Goal: Entertainment & Leisure: Consume media (video, audio)

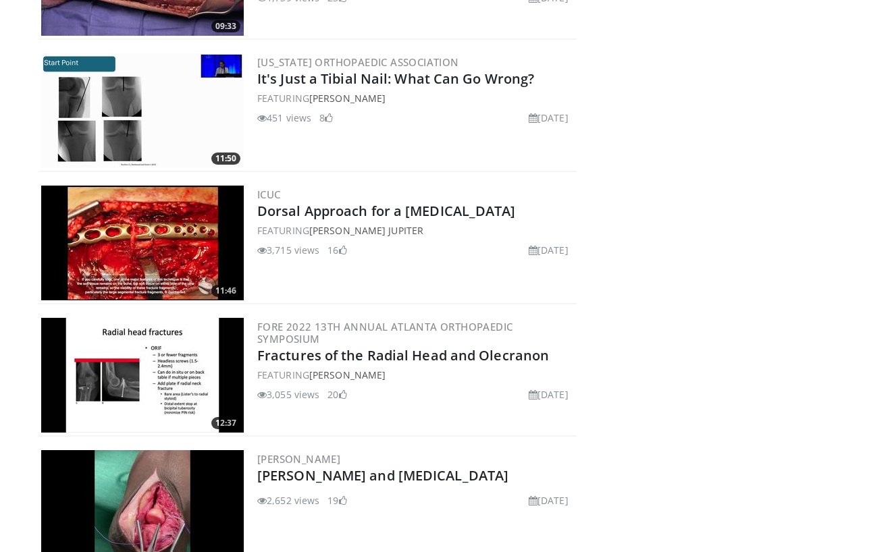
scroll to position [2394, 0]
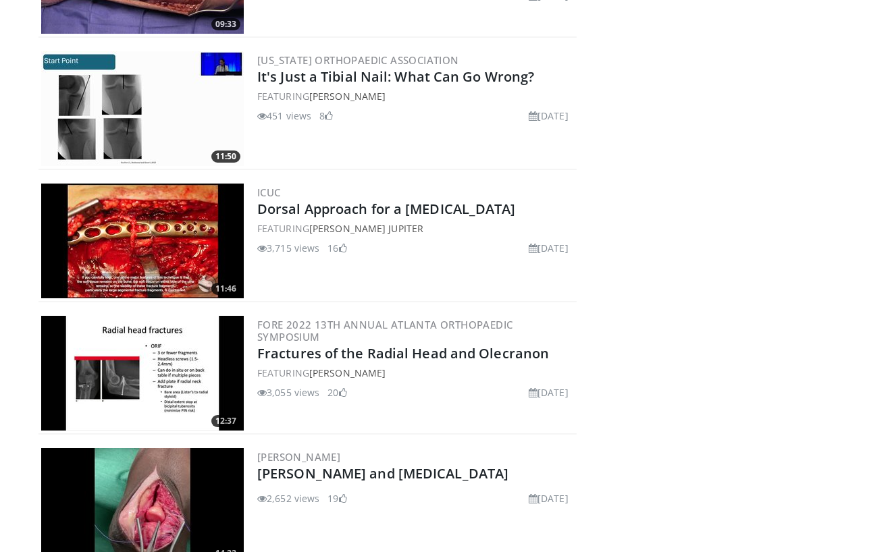
click at [137, 103] on img at bounding box center [142, 108] width 203 height 115
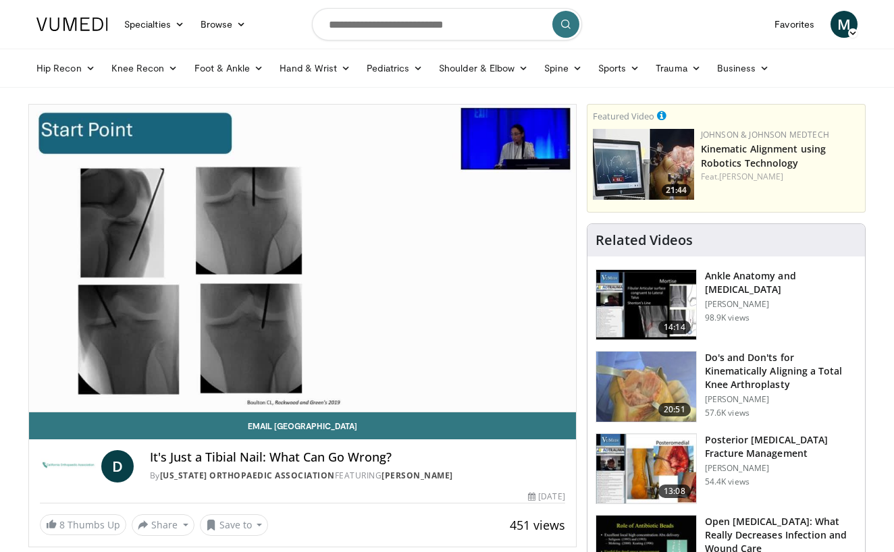
click at [566, 396] on div "10 seconds Tap to unmute" at bounding box center [302, 258] width 547 height 307
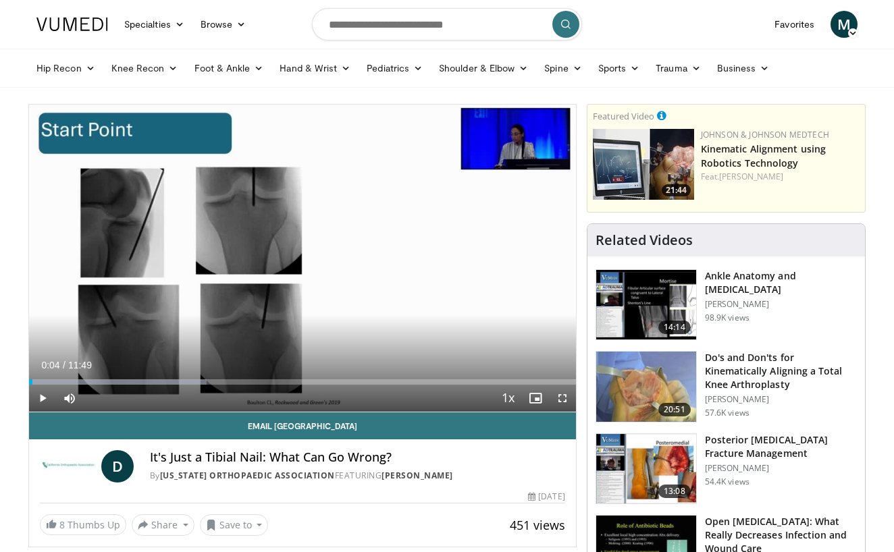
click at [566, 396] on span "Video Player" at bounding box center [562, 398] width 27 height 27
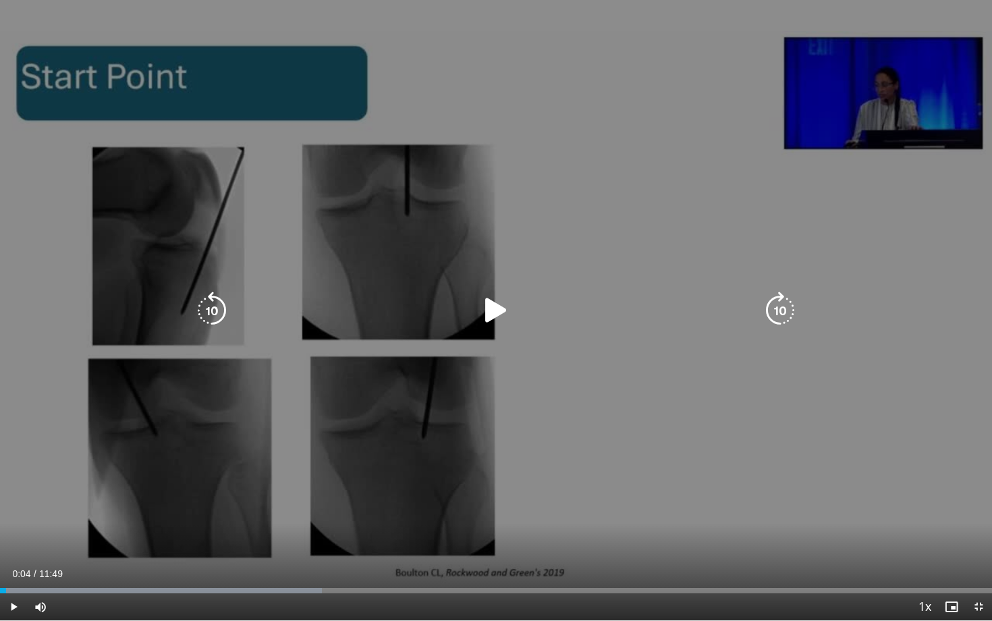
click at [551, 427] on div "10 seconds Tap to unmute" at bounding box center [496, 310] width 992 height 620
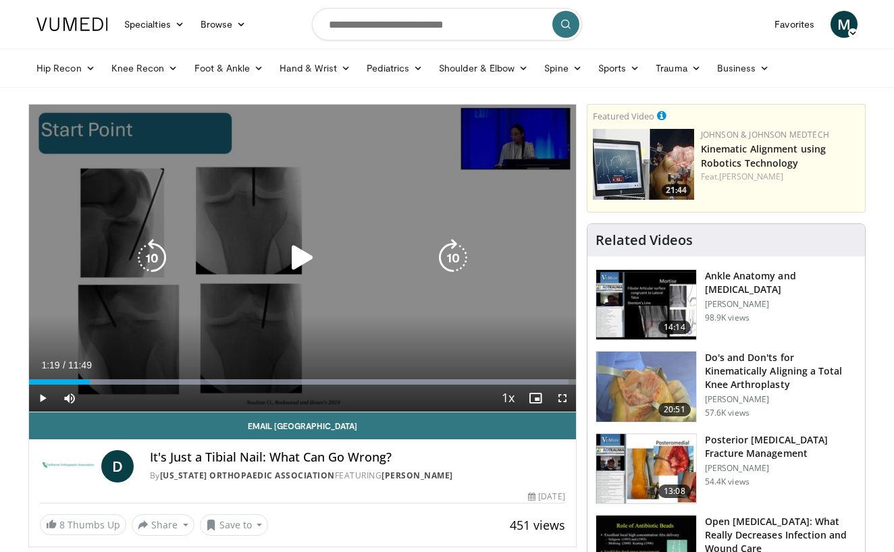
click at [253, 340] on div "10 seconds Tap to unmute" at bounding box center [302, 258] width 547 height 307
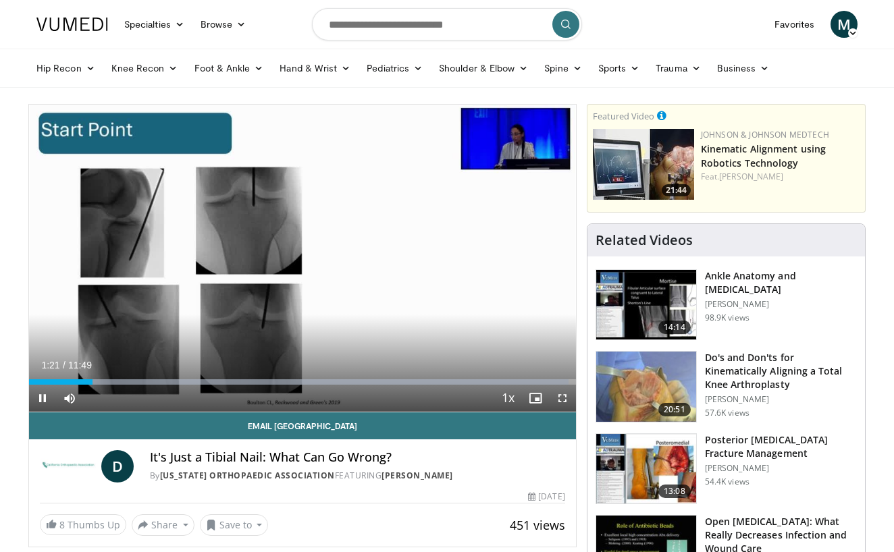
click at [562, 395] on span "Video Player" at bounding box center [562, 398] width 27 height 27
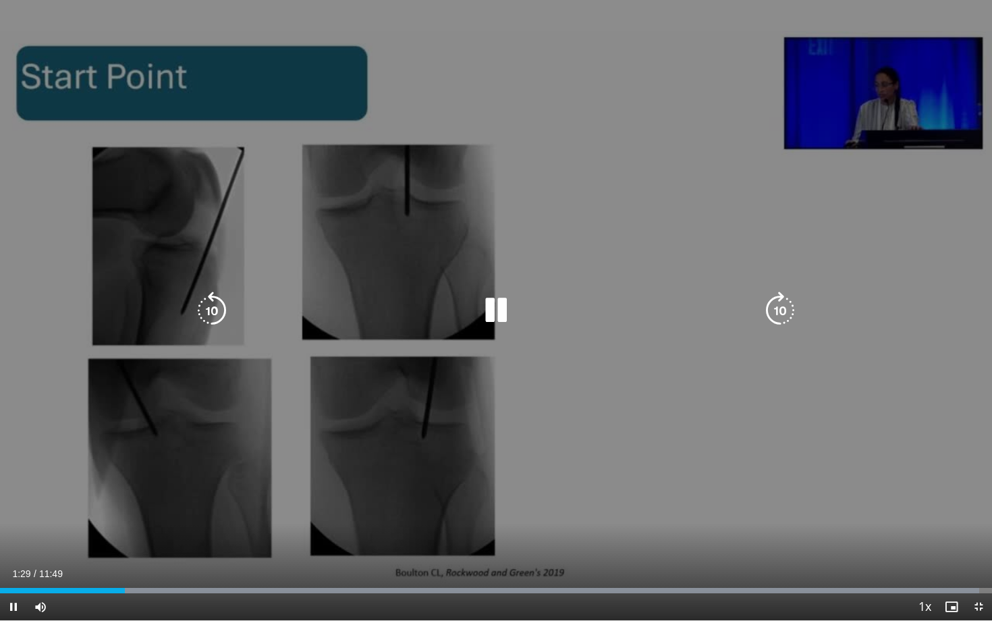
click at [213, 308] on icon "Video Player" at bounding box center [212, 311] width 38 height 38
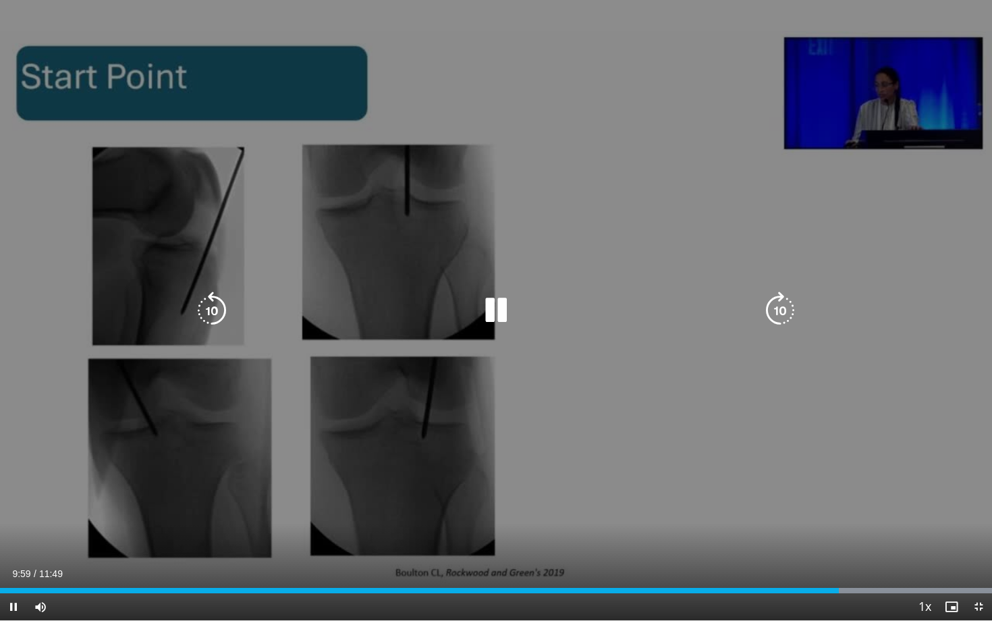
click at [208, 301] on icon "Video Player" at bounding box center [212, 311] width 38 height 38
click at [497, 302] on icon "Video Player" at bounding box center [496, 311] width 38 height 38
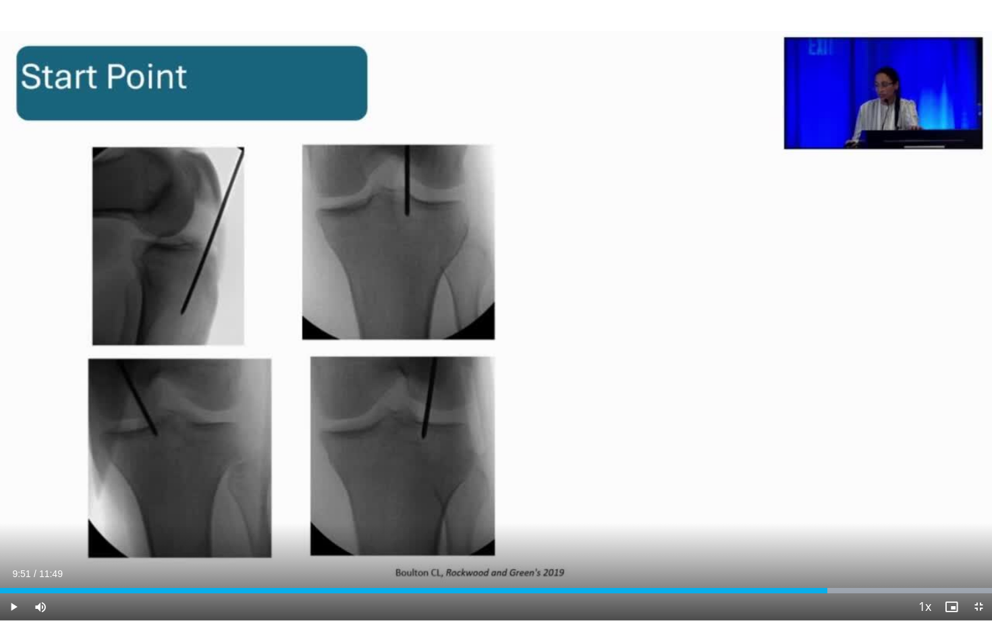
click at [12, 551] on span "Video Player" at bounding box center [13, 606] width 27 height 27
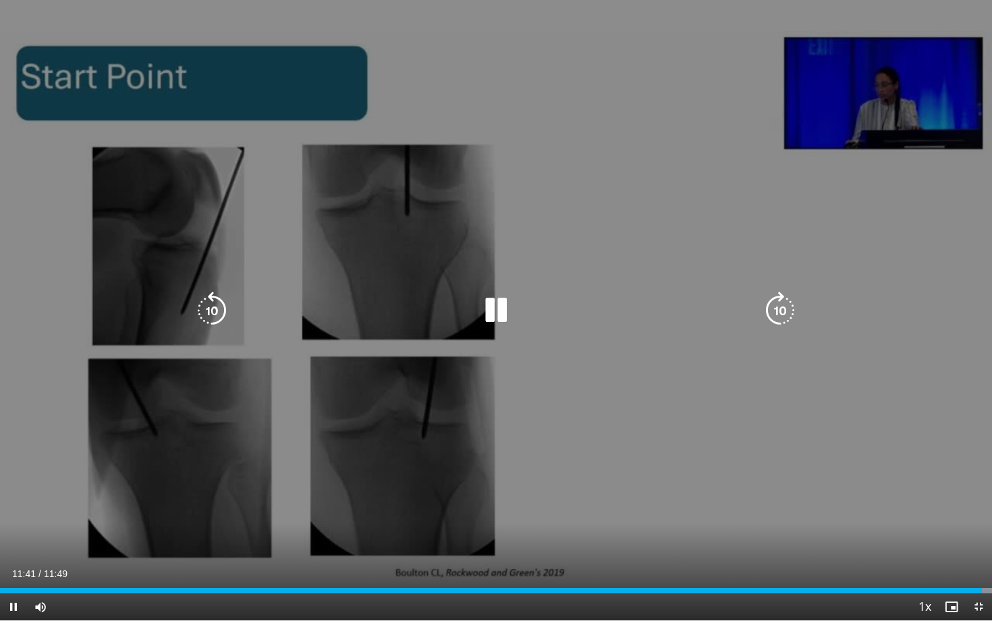
click at [209, 321] on icon "Video Player" at bounding box center [212, 311] width 38 height 38
click at [496, 304] on icon "Video Player" at bounding box center [496, 311] width 38 height 38
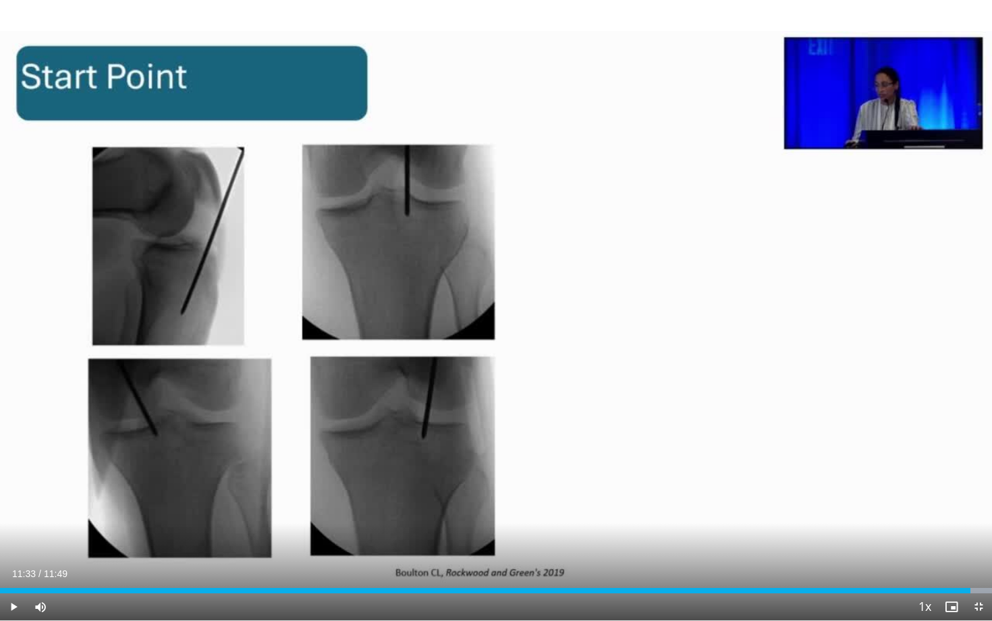
click at [11, 551] on span "Video Player" at bounding box center [13, 606] width 27 height 27
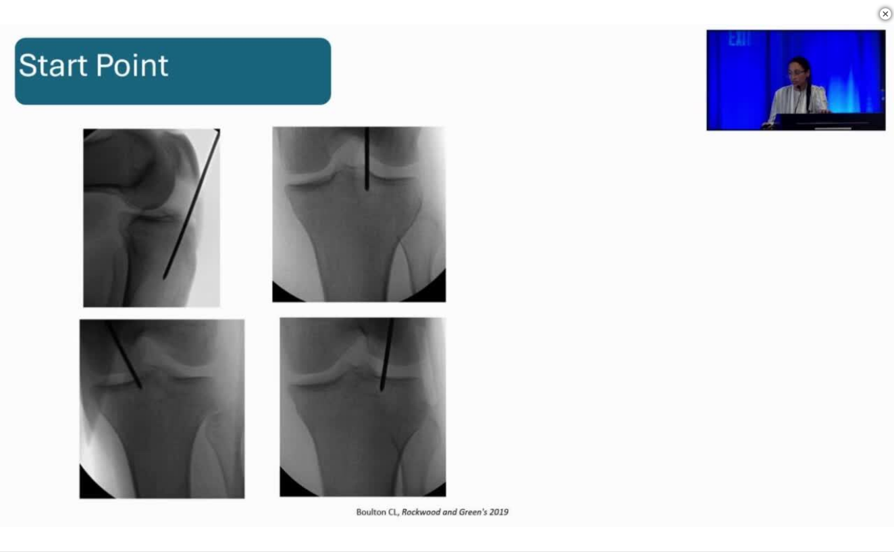
scroll to position [316, 0]
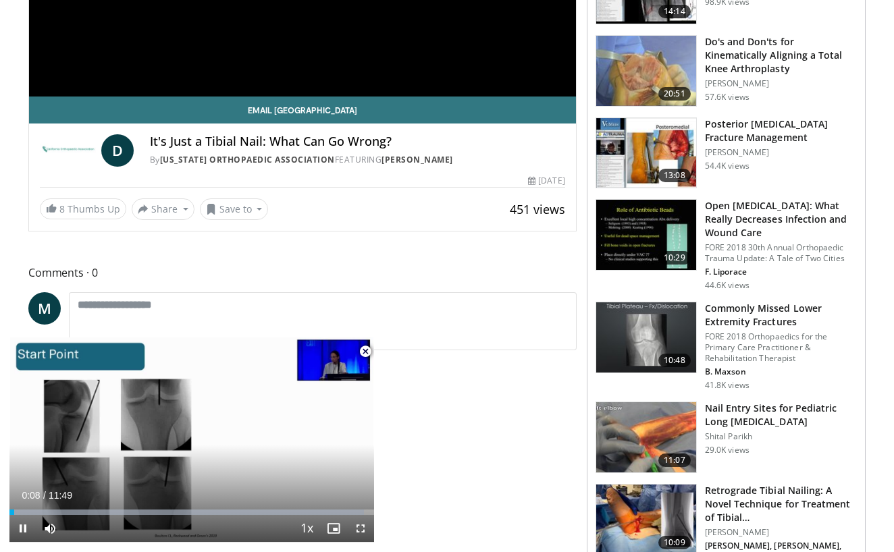
click at [367, 348] on span "Video Player" at bounding box center [365, 351] width 27 height 27
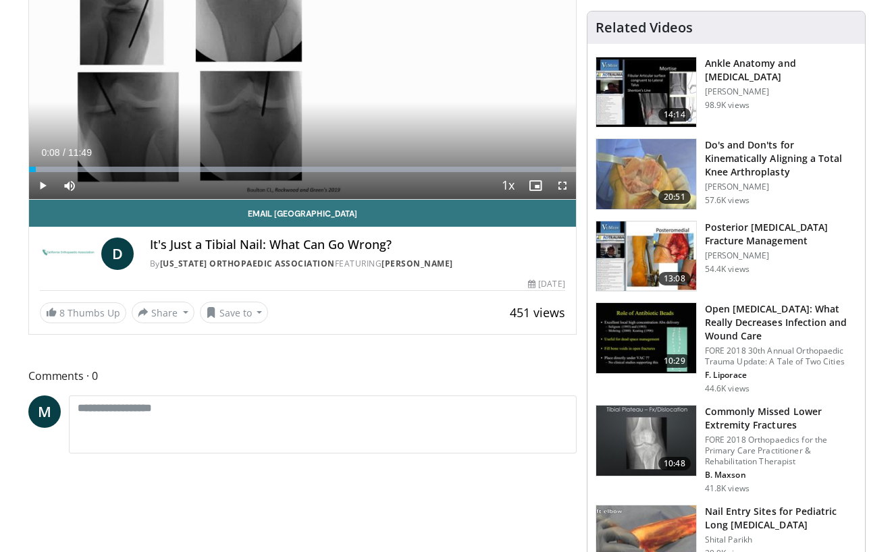
scroll to position [0, 0]
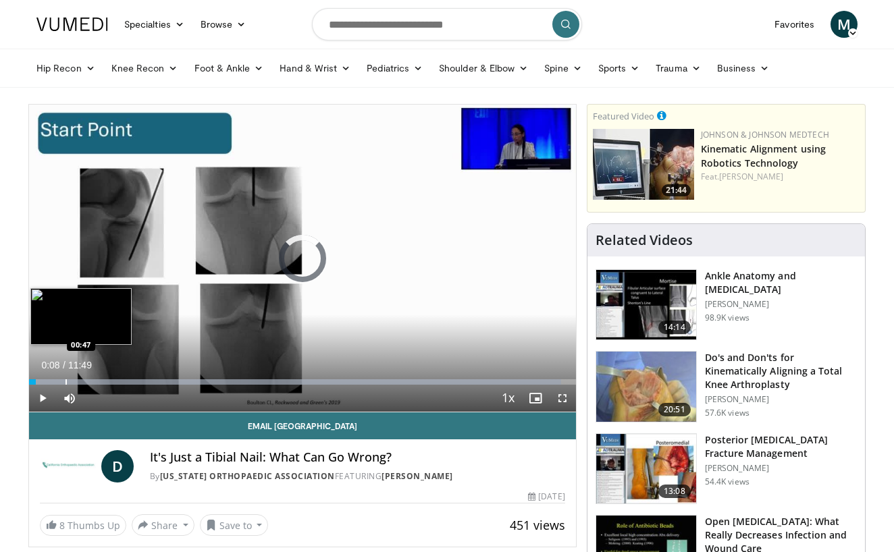
click at [65, 384] on div "Progress Bar" at bounding box center [65, 381] width 1 height 5
click at [76, 384] on div "Progress Bar" at bounding box center [76, 381] width 1 height 5
click at [65, 381] on div "Progress Bar" at bounding box center [65, 381] width 1 height 5
click at [58, 380] on div "Progress Bar" at bounding box center [58, 381] width 1 height 5
click at [80, 384] on div "Progress Bar" at bounding box center [79, 381] width 1 height 5
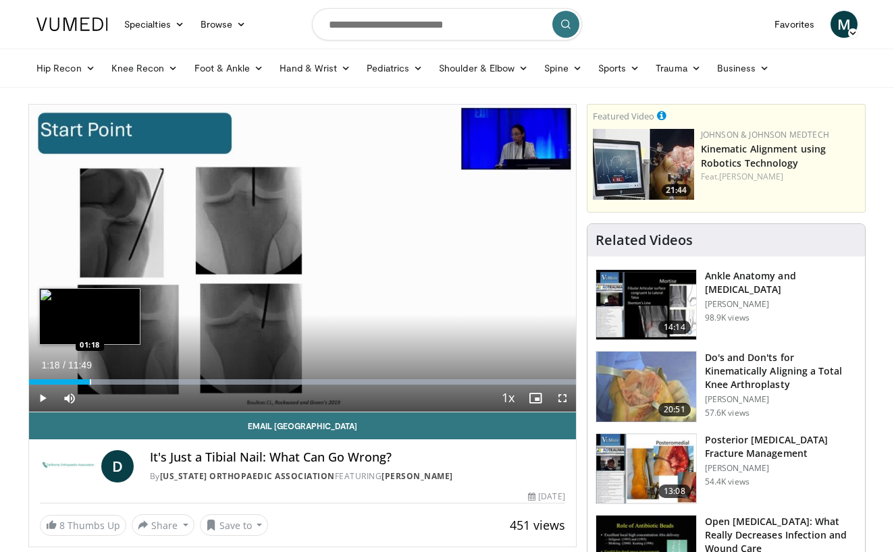
click at [90, 385] on div "Progress Bar" at bounding box center [90, 381] width 1 height 5
click at [109, 383] on div "Progress Bar" at bounding box center [109, 381] width 1 height 5
